Goal: Check status: Check status

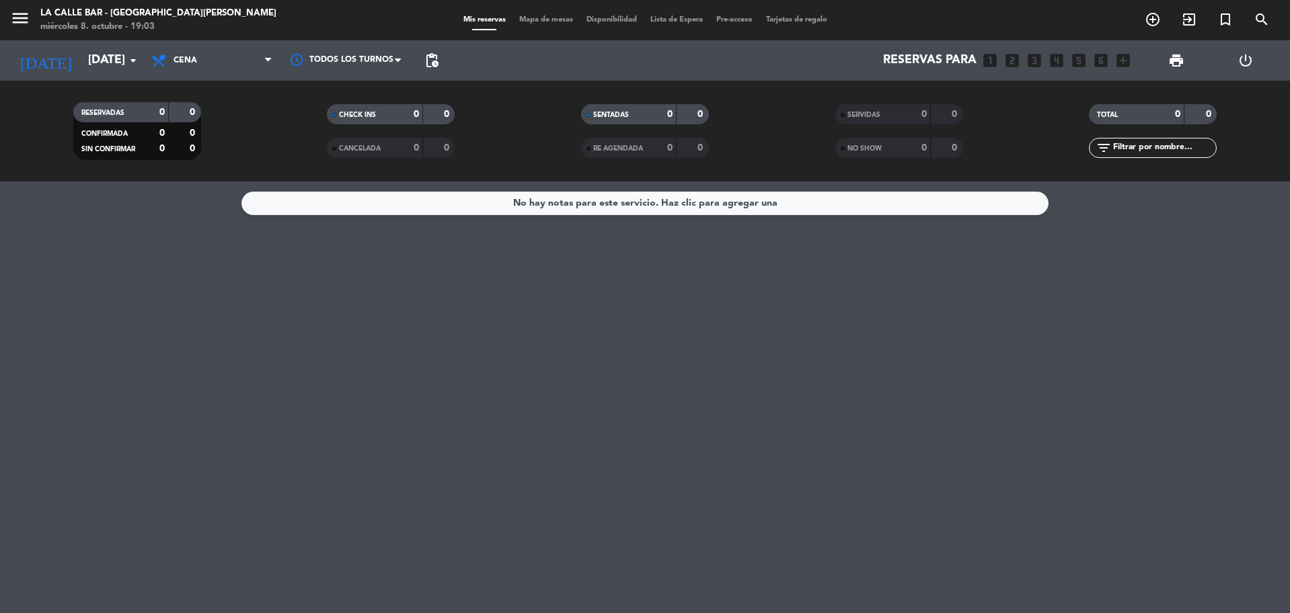
click at [100, 71] on input "[DATE]" at bounding box center [159, 60] width 156 height 27
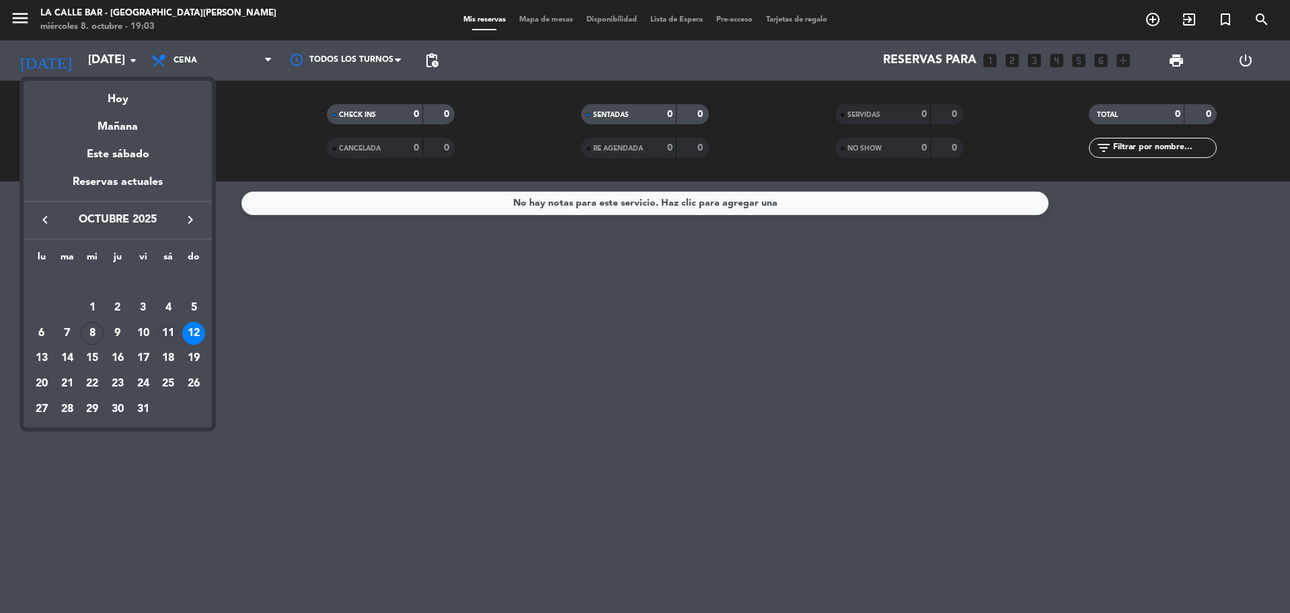
click at [180, 342] on td "11" at bounding box center [169, 334] width 26 height 26
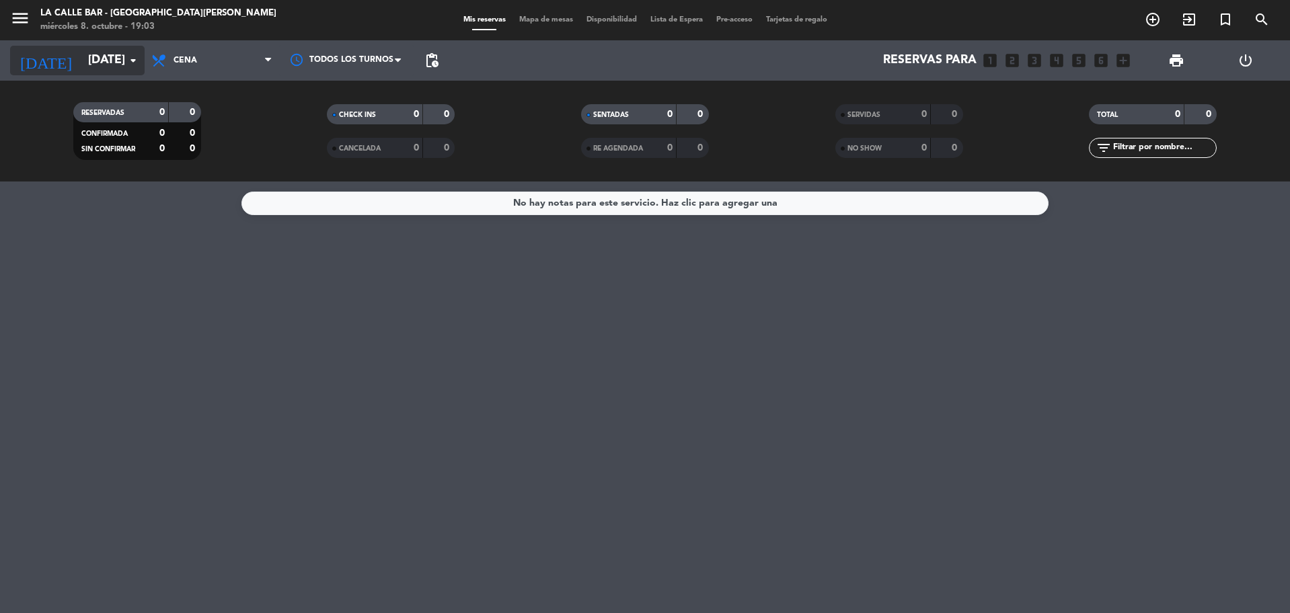
click at [88, 69] on input "[DATE]" at bounding box center [159, 60] width 156 height 27
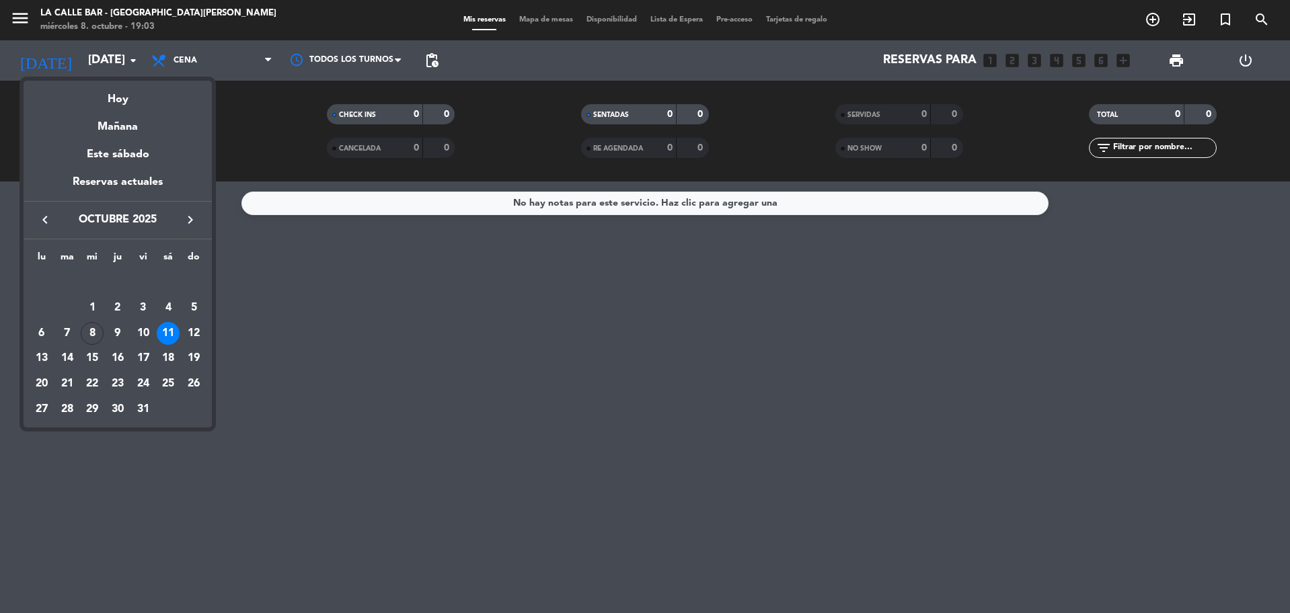
click at [380, 372] on div at bounding box center [645, 306] width 1290 height 613
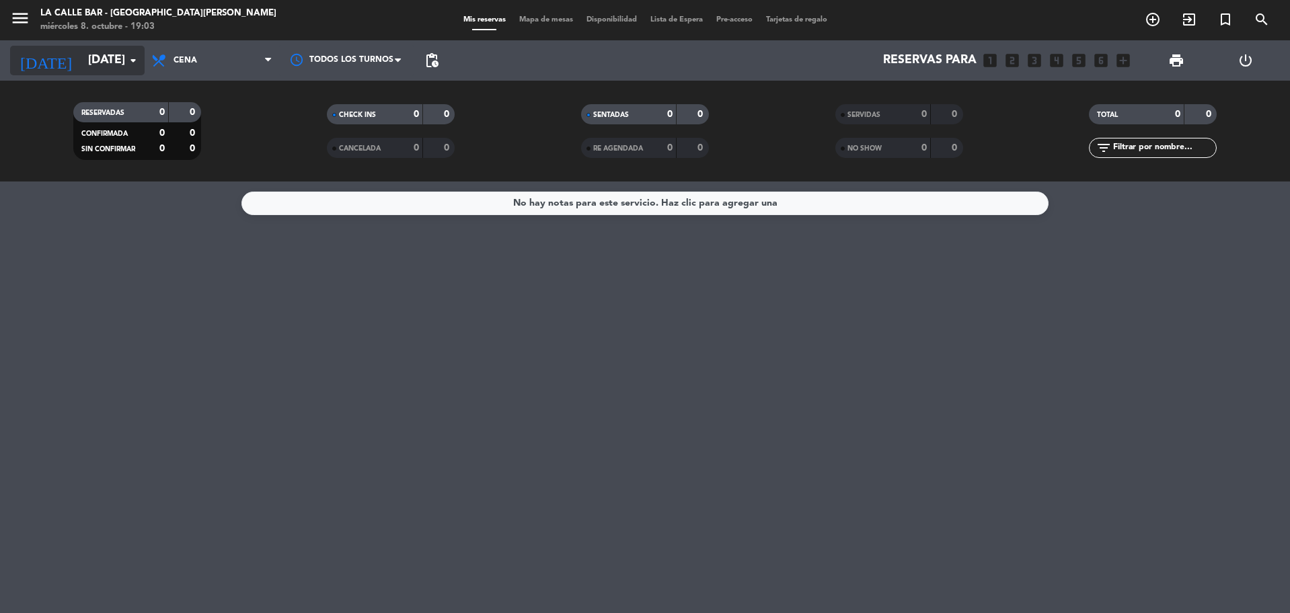
click at [84, 57] on input "[DATE]" at bounding box center [159, 60] width 156 height 27
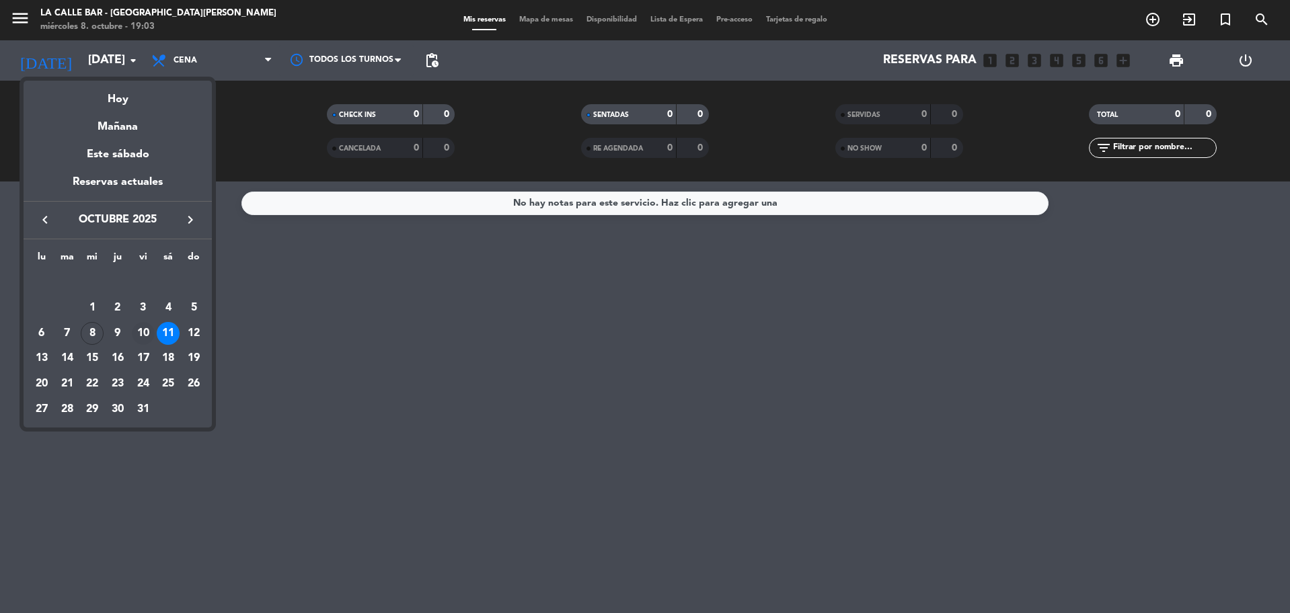
click at [146, 336] on div "10" at bounding box center [143, 333] width 23 height 23
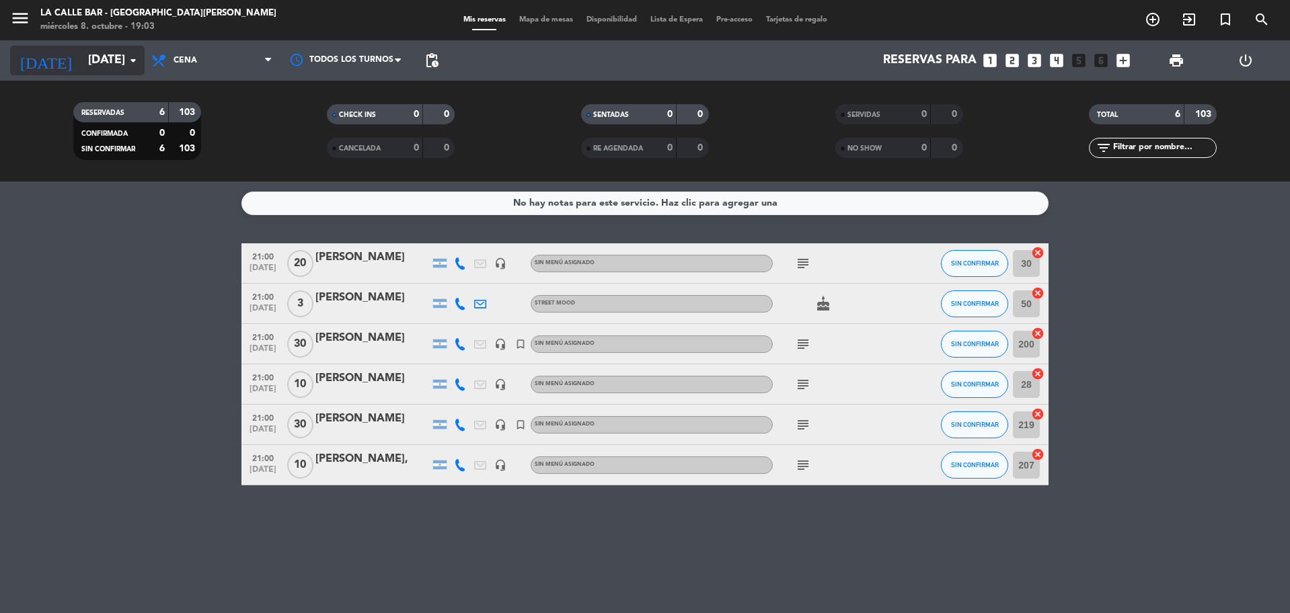
click at [89, 63] on input "[DATE]" at bounding box center [159, 60] width 156 height 27
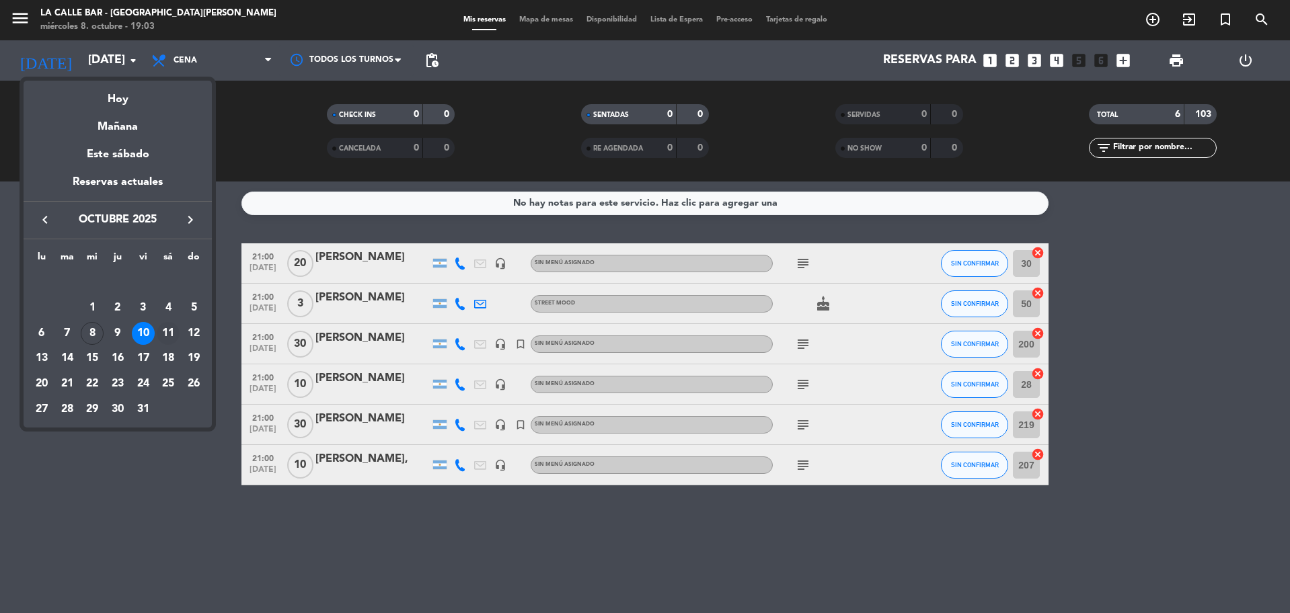
click at [166, 330] on div "11" at bounding box center [168, 333] width 23 height 23
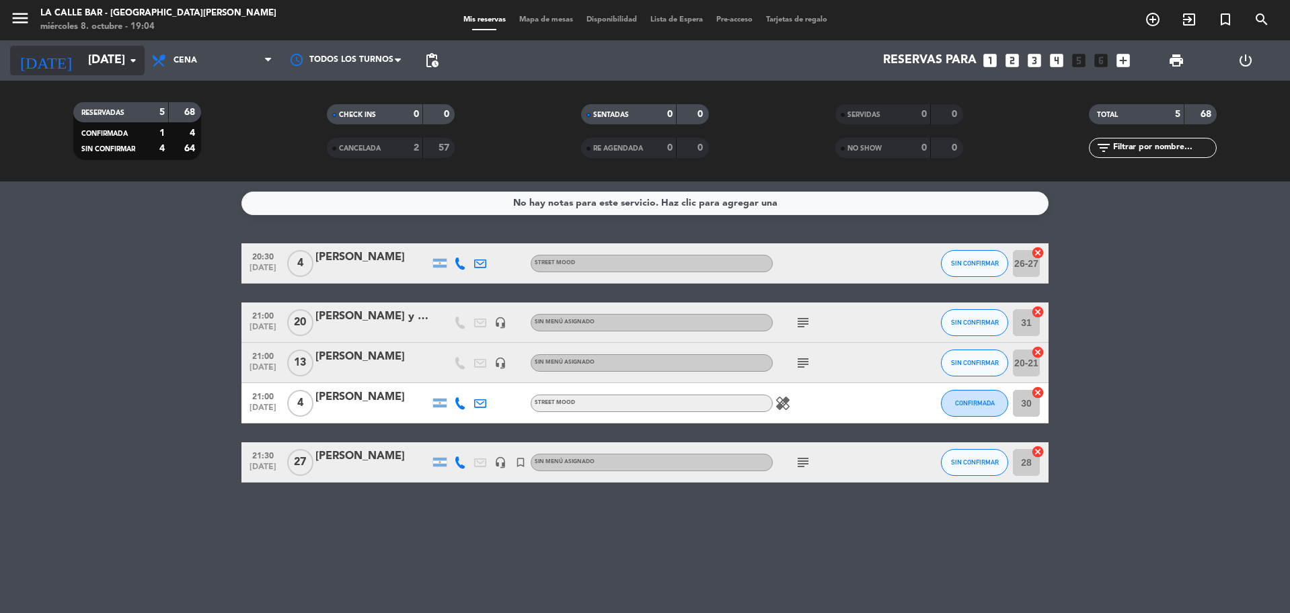
click at [81, 52] on input "[DATE]" at bounding box center [159, 60] width 156 height 27
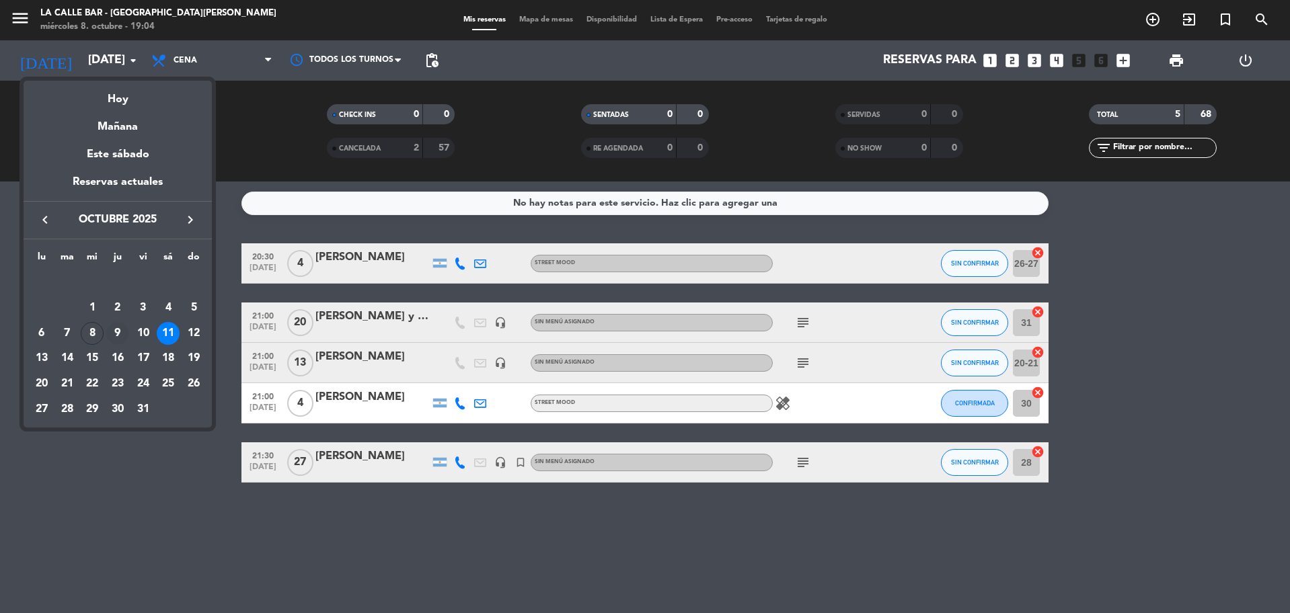
click at [120, 333] on div "9" at bounding box center [117, 333] width 23 height 23
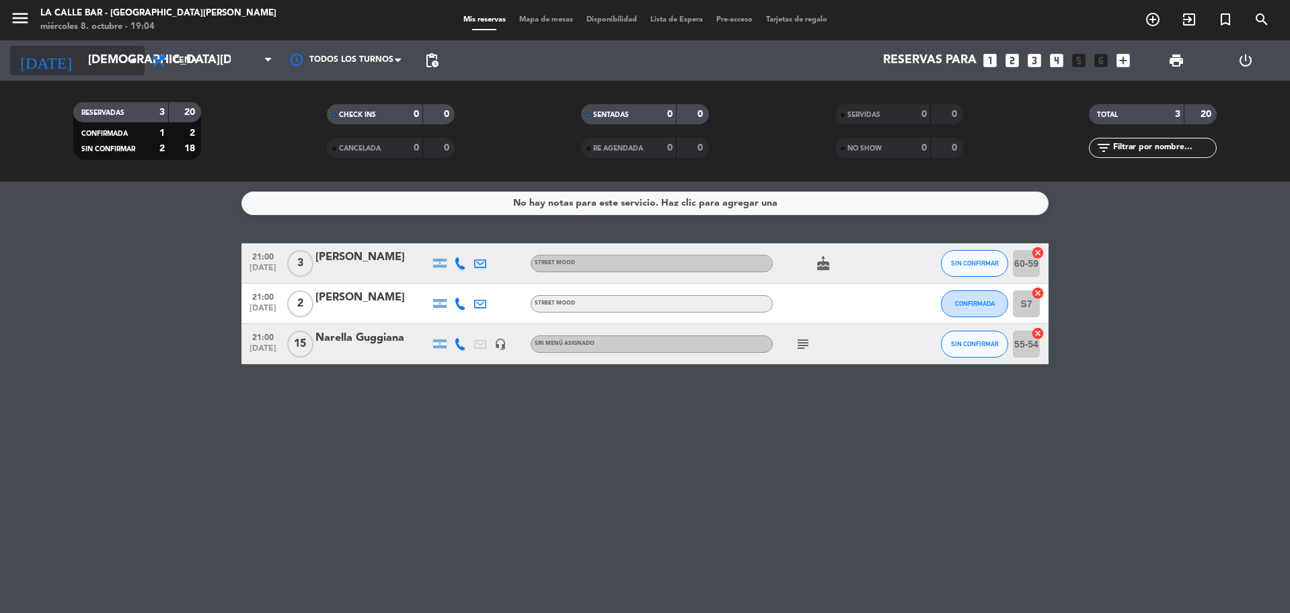
click at [120, 63] on input "[DEMOGRAPHIC_DATA][DATE]" at bounding box center [159, 60] width 156 height 27
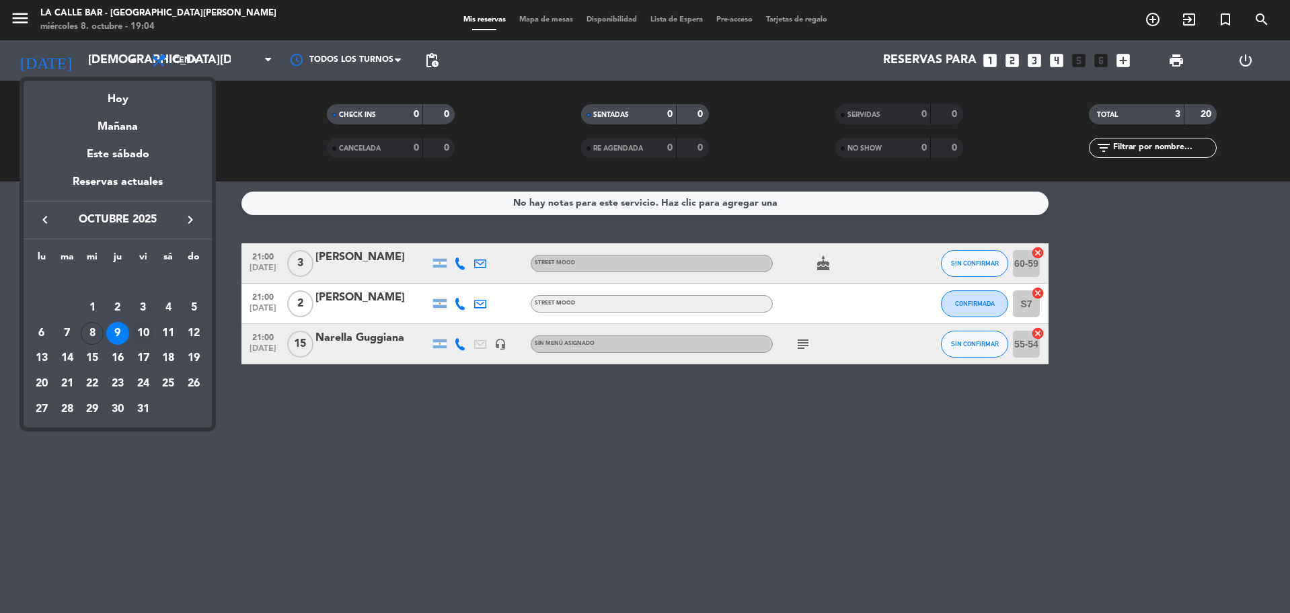
click at [146, 330] on div "10" at bounding box center [143, 333] width 23 height 23
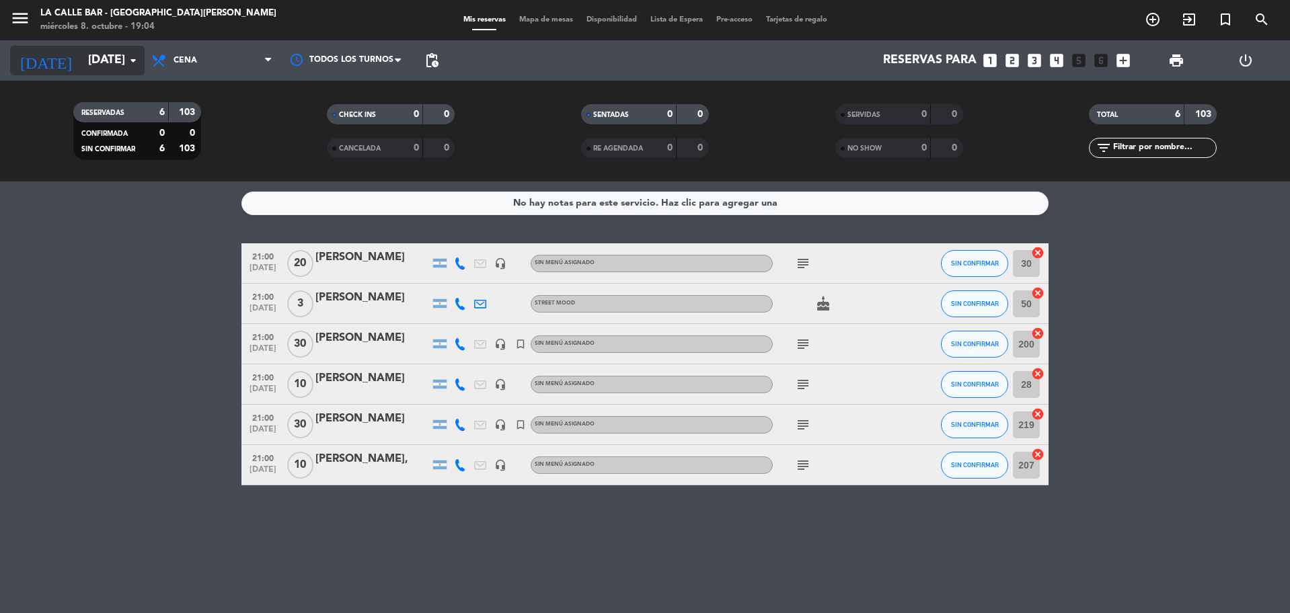
click at [107, 63] on input "[DATE]" at bounding box center [159, 60] width 156 height 27
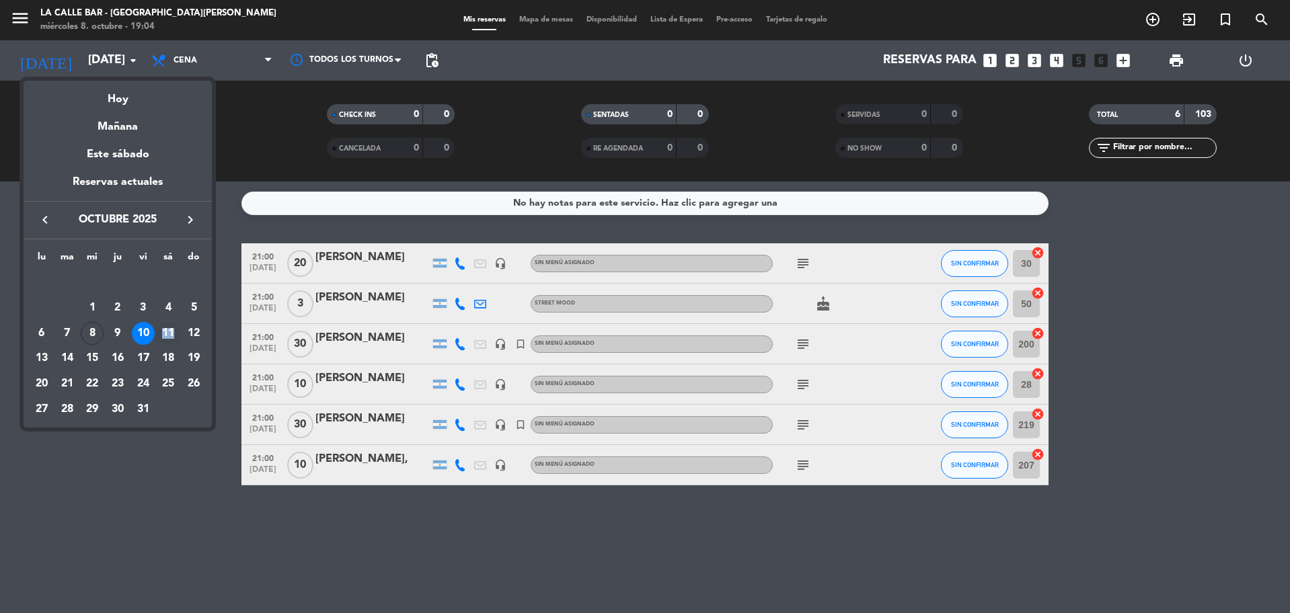
click at [177, 327] on td "11" at bounding box center [169, 334] width 26 height 26
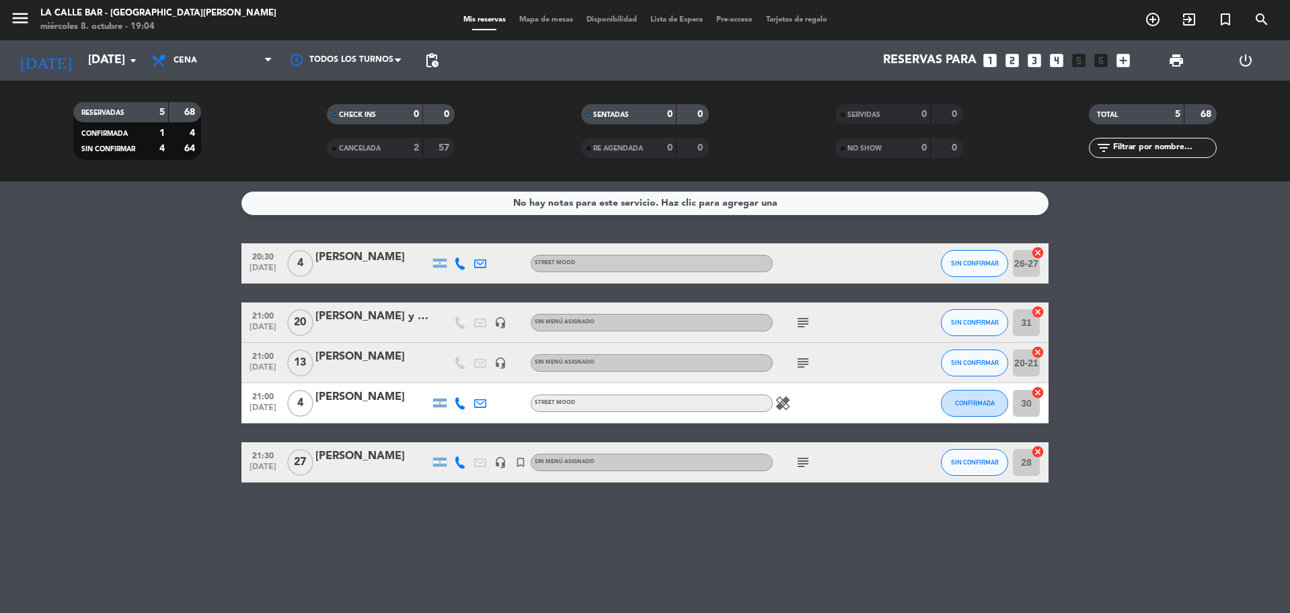
click at [173, 362] on bookings-row "20:30 [DATE] 4 [PERSON_NAME][GEOGRAPHIC_DATA] MOOD SIN CONFIRMAR 26-27 cancel 2…" at bounding box center [645, 362] width 1290 height 239
click at [93, 52] on input "[DATE]" at bounding box center [159, 60] width 156 height 27
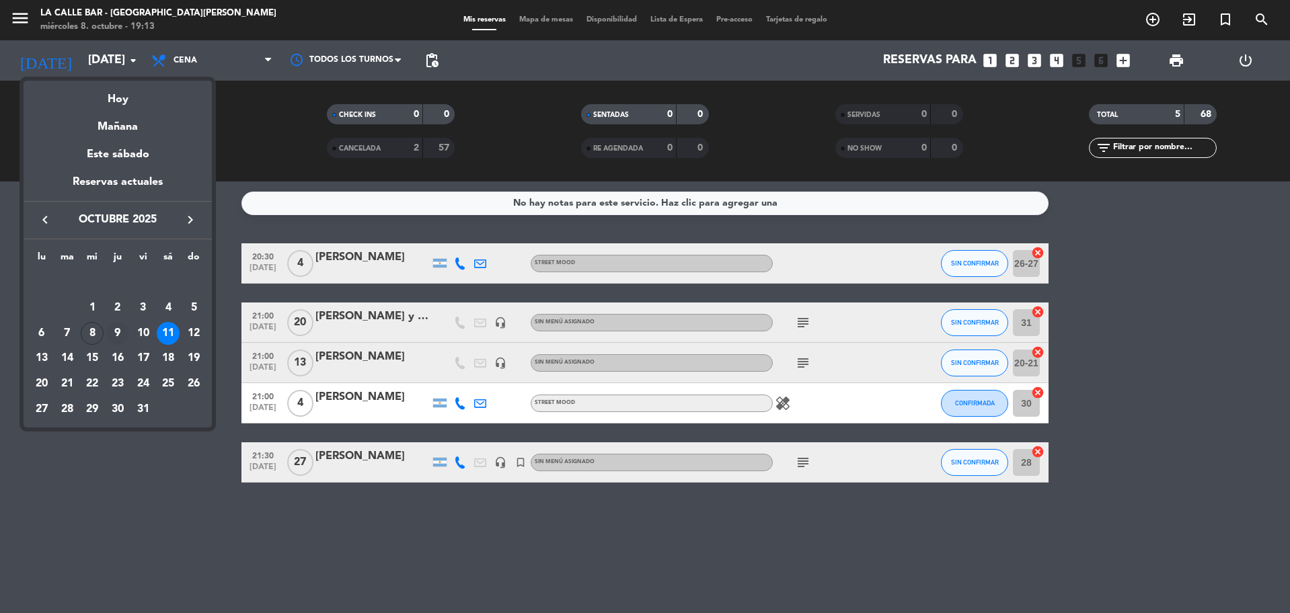
click at [125, 333] on div "9" at bounding box center [117, 333] width 23 height 23
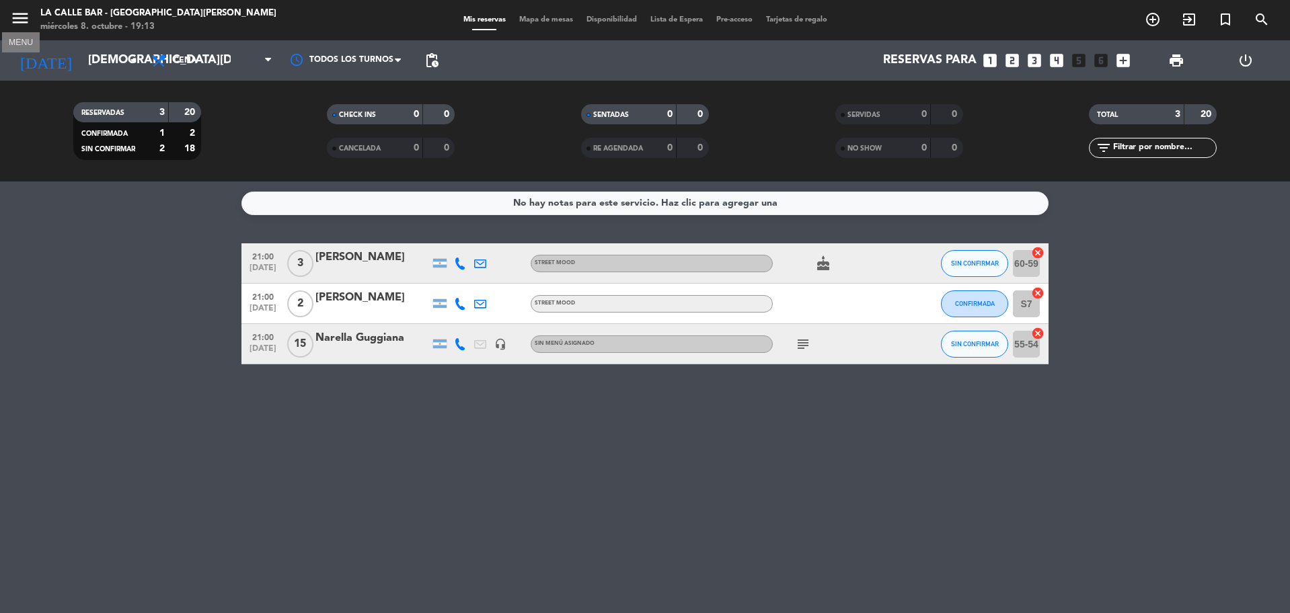
click at [18, 20] on icon "menu" at bounding box center [20, 18] width 20 height 20
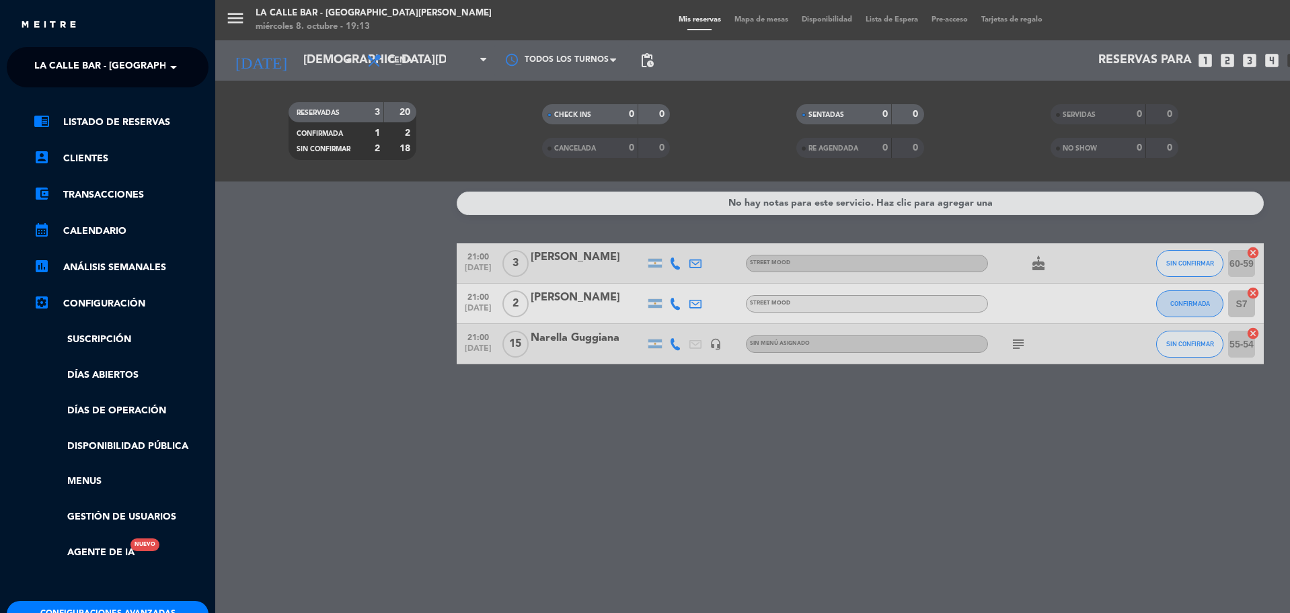
click at [104, 67] on span "La Calle Bar - [GEOGRAPHIC_DATA][PERSON_NAME]" at bounding box center [160, 67] width 252 height 28
click at [115, 95] on div "[GEOGRAPHIC_DATA] - [GEOGRAPHIC_DATA]" at bounding box center [107, 103] width 200 height 20
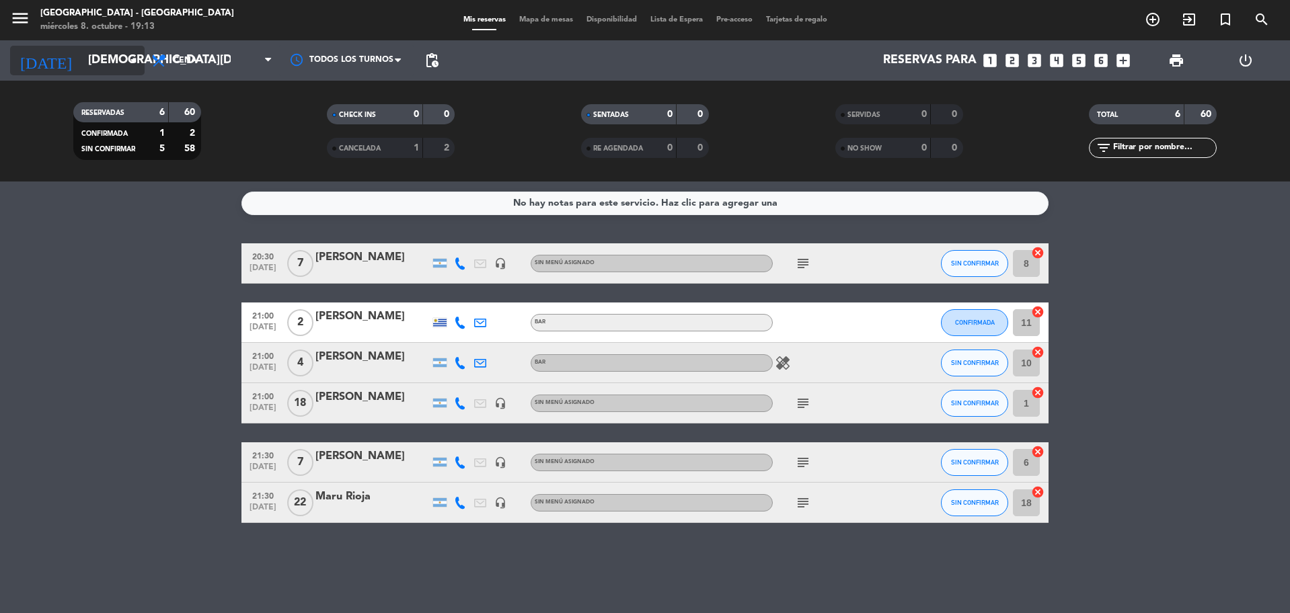
click at [81, 71] on input "[DEMOGRAPHIC_DATA][DATE]" at bounding box center [159, 60] width 156 height 27
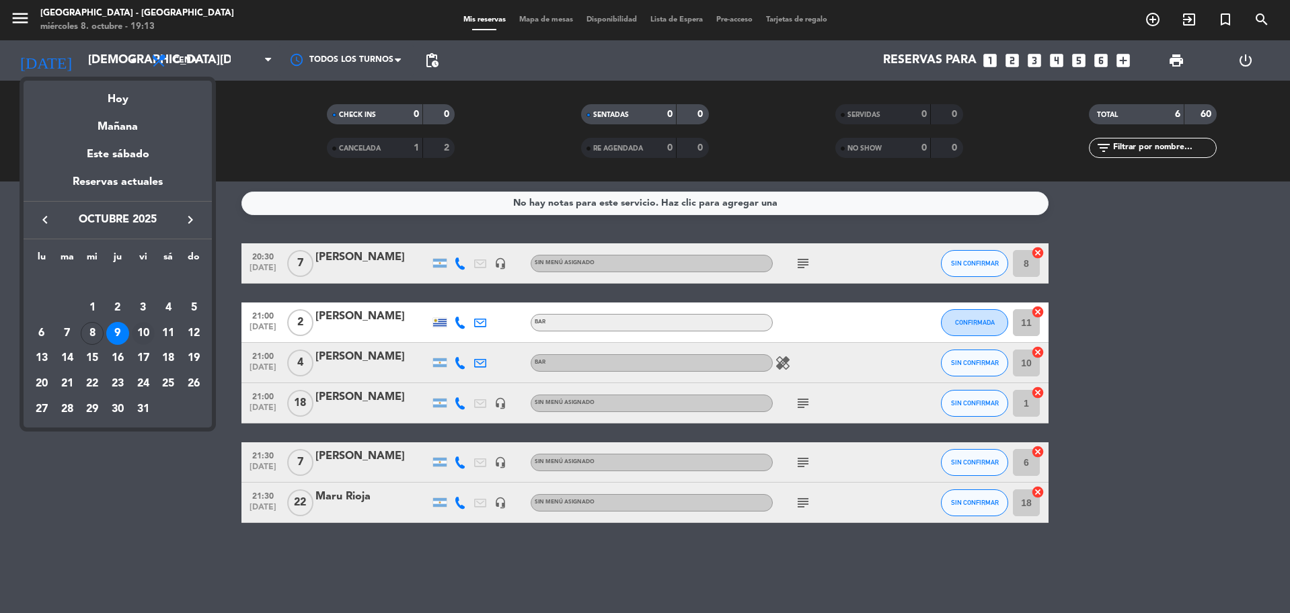
click at [142, 332] on div "10" at bounding box center [143, 333] width 23 height 23
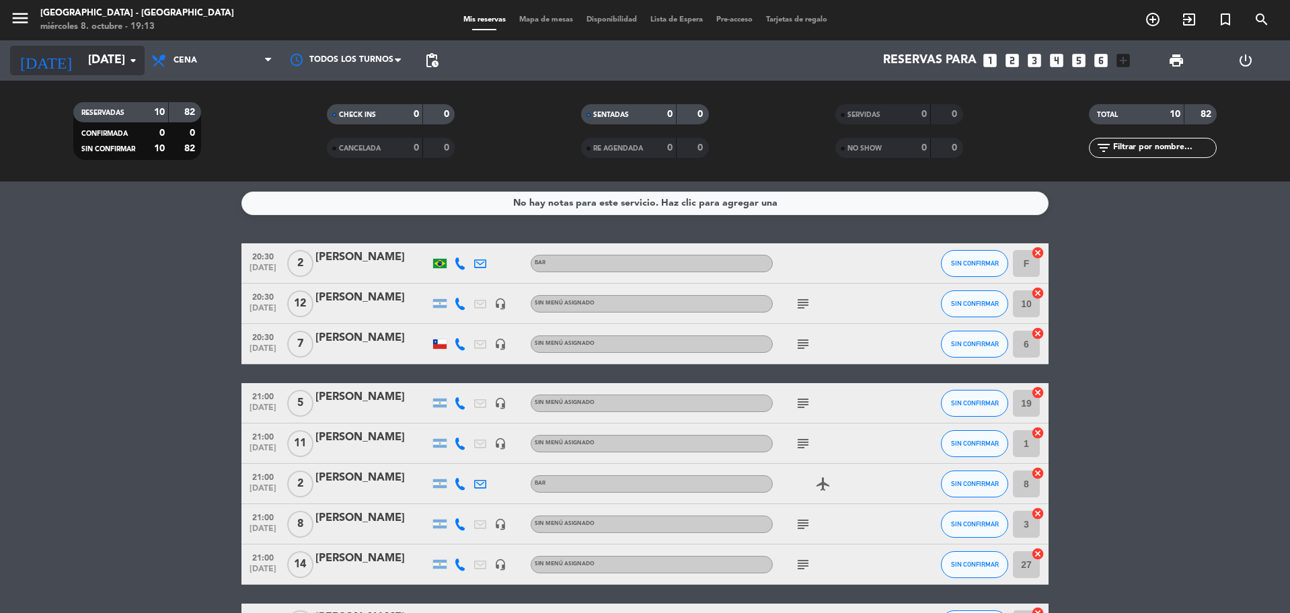
click at [83, 66] on input "[DATE]" at bounding box center [159, 60] width 156 height 27
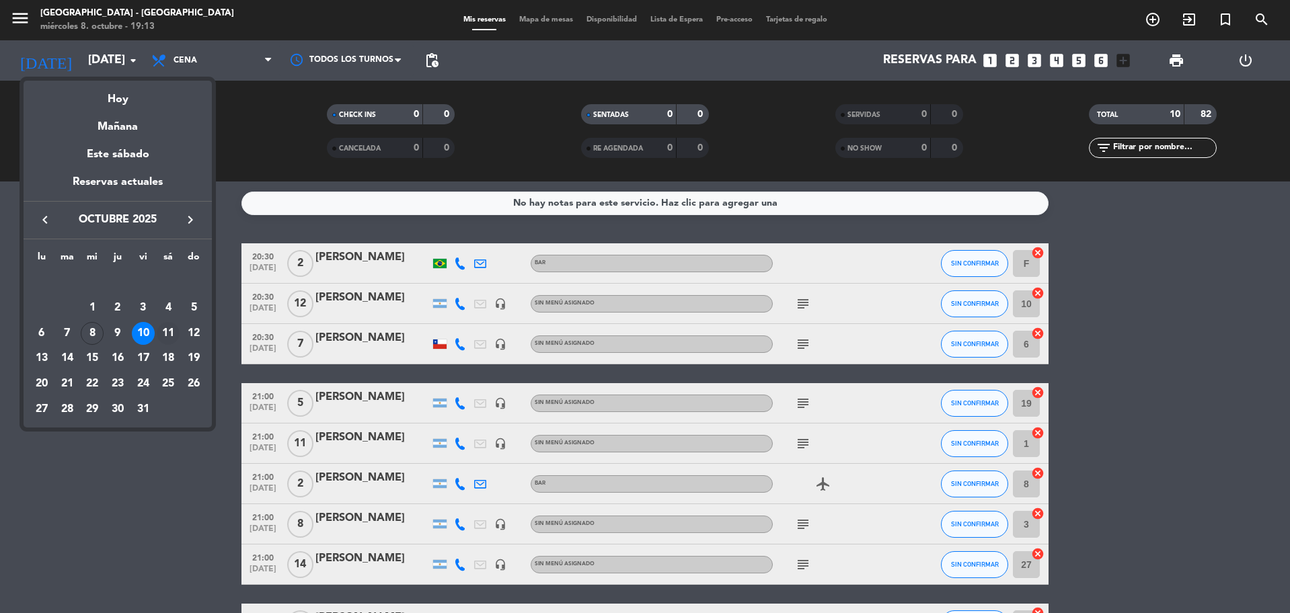
click at [165, 330] on div "11" at bounding box center [168, 333] width 23 height 23
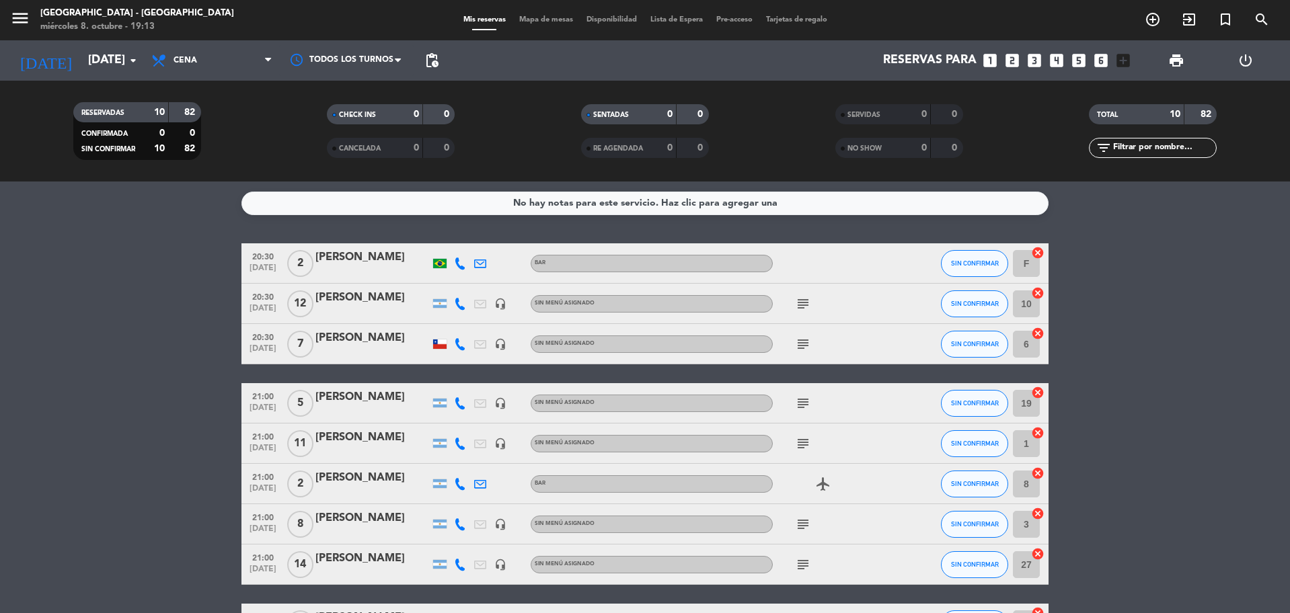
type input "[DATE]"
